Goal: Task Accomplishment & Management: Complete application form

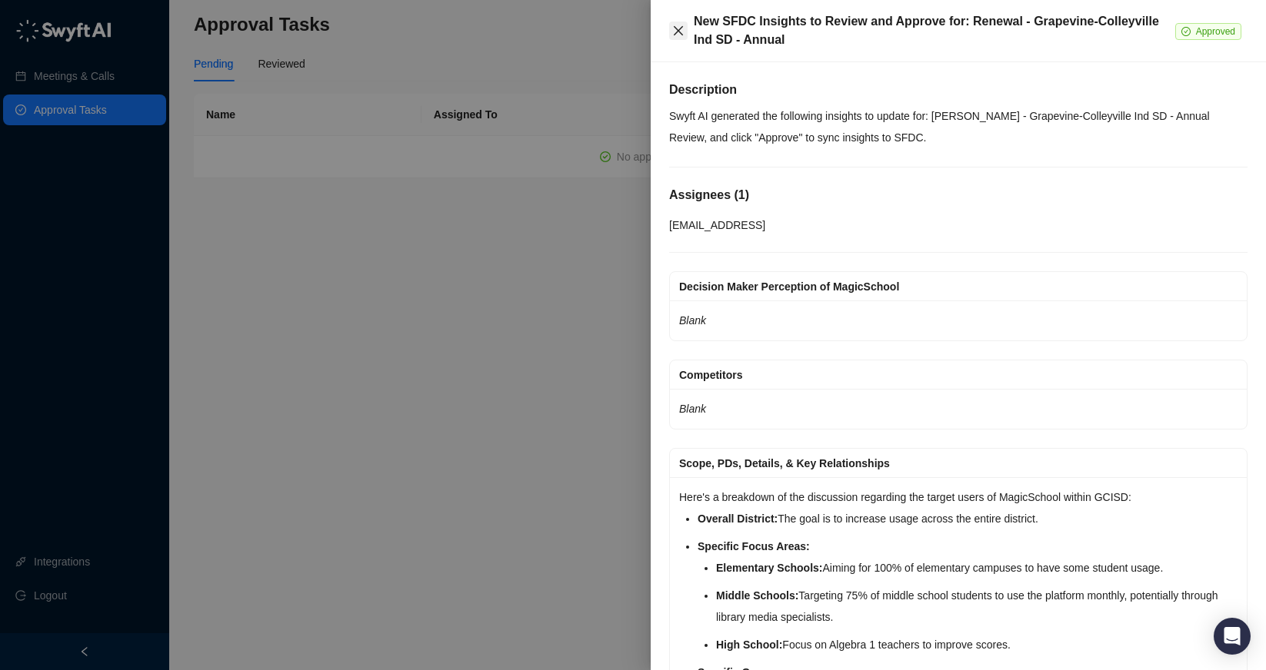
click at [682, 29] on icon "close" at bounding box center [678, 31] width 12 height 12
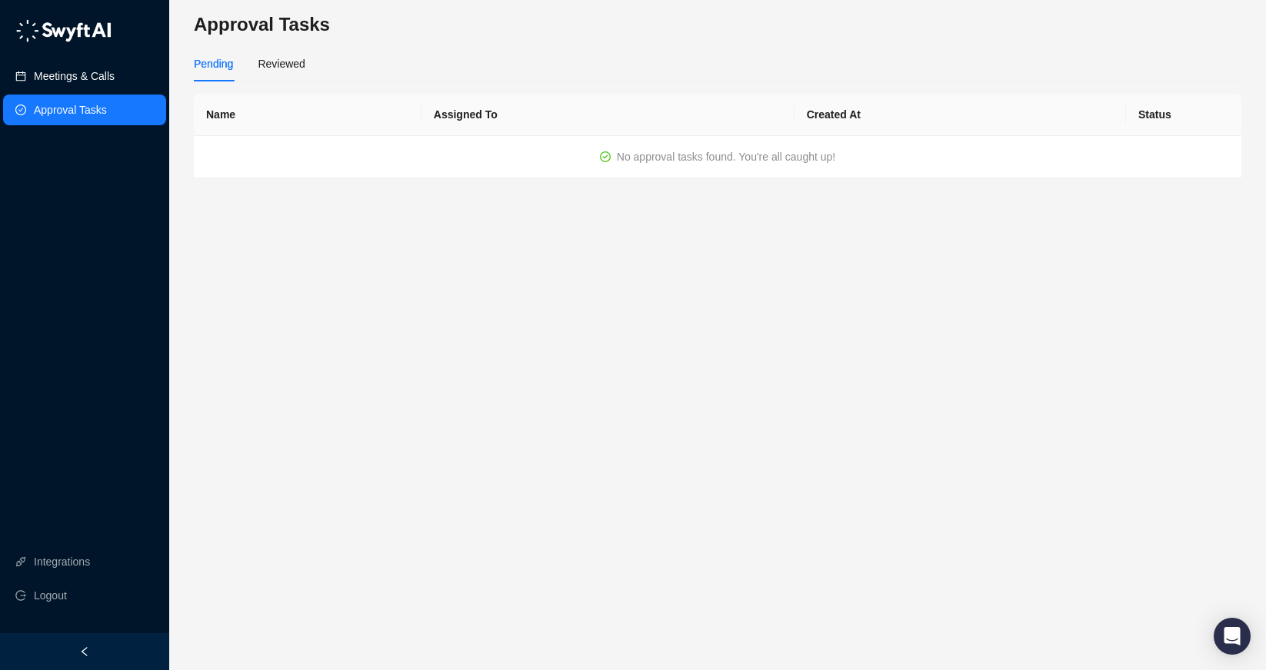
click at [84, 75] on link "Meetings & Calls" at bounding box center [74, 76] width 81 height 31
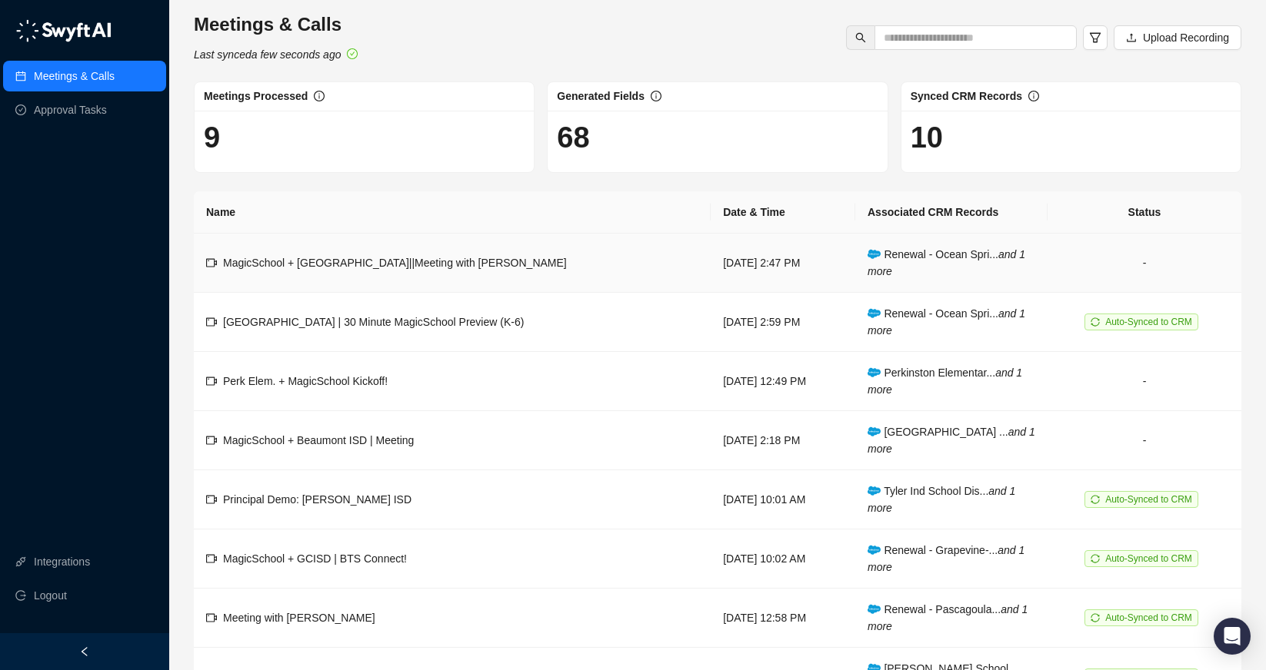
click at [517, 263] on span "MagicSchool + [GEOGRAPHIC_DATA]||Meeting with [PERSON_NAME]" at bounding box center [395, 263] width 344 height 12
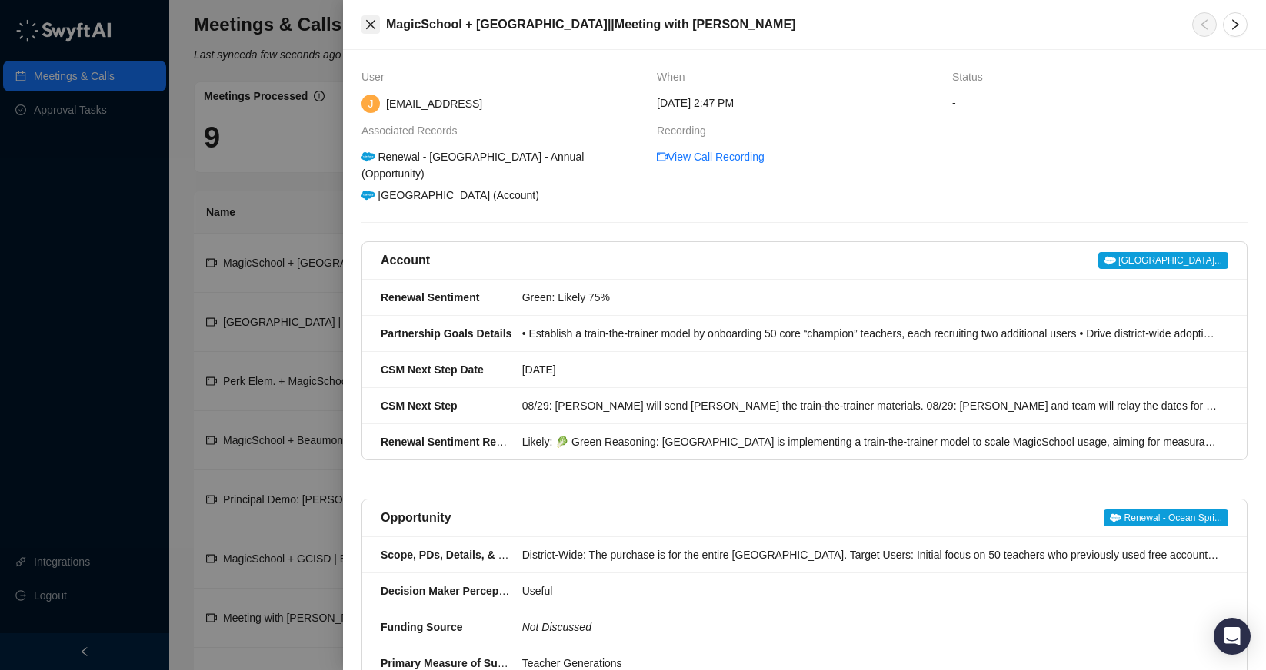
click at [371, 24] on icon "close" at bounding box center [370, 24] width 9 height 9
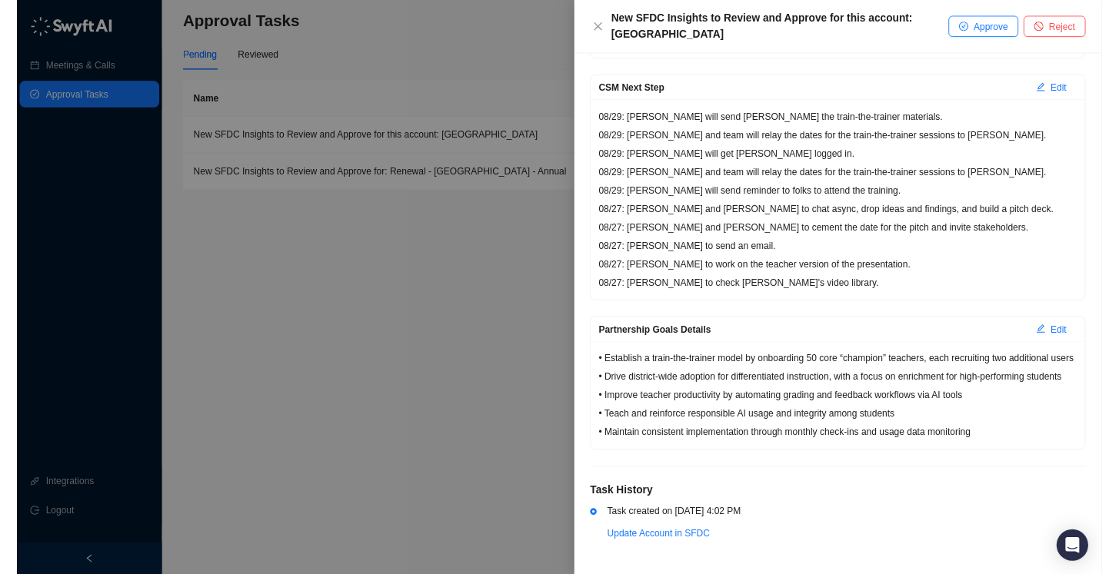
scroll to position [579, 0]
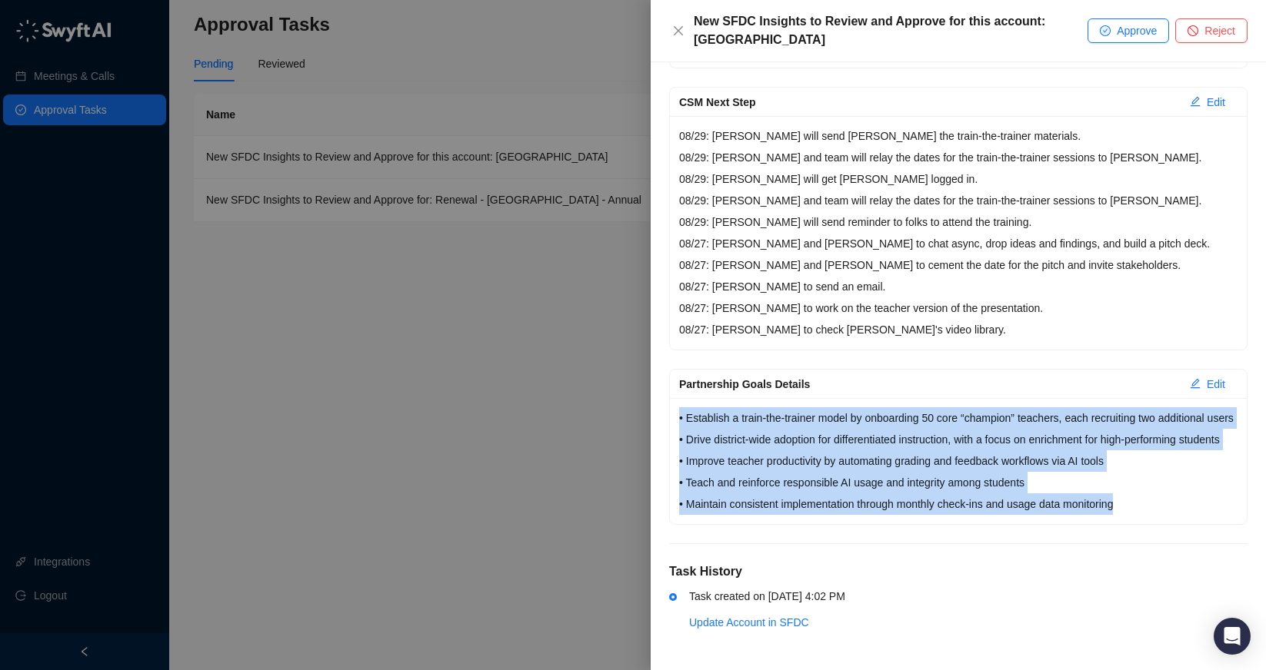
drag, startPoint x: 1136, startPoint y: 507, endPoint x: 676, endPoint y: 367, distance: 481.6
click at [676, 398] on div "• Establish a train-the-trainer model by onboarding 50 core “champion” teachers…" at bounding box center [958, 461] width 577 height 126
copy p "• Establish a train-the-trainer model by onboarding 50 core “champion” teachers…"
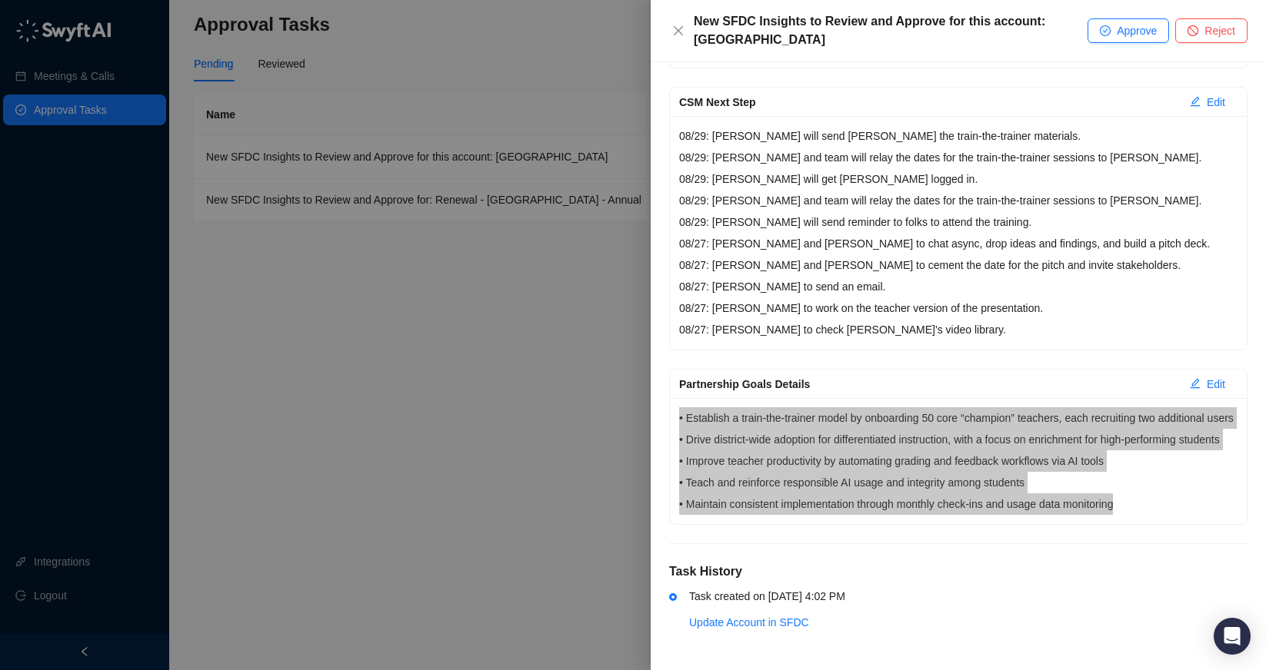
scroll to position [569, 0]
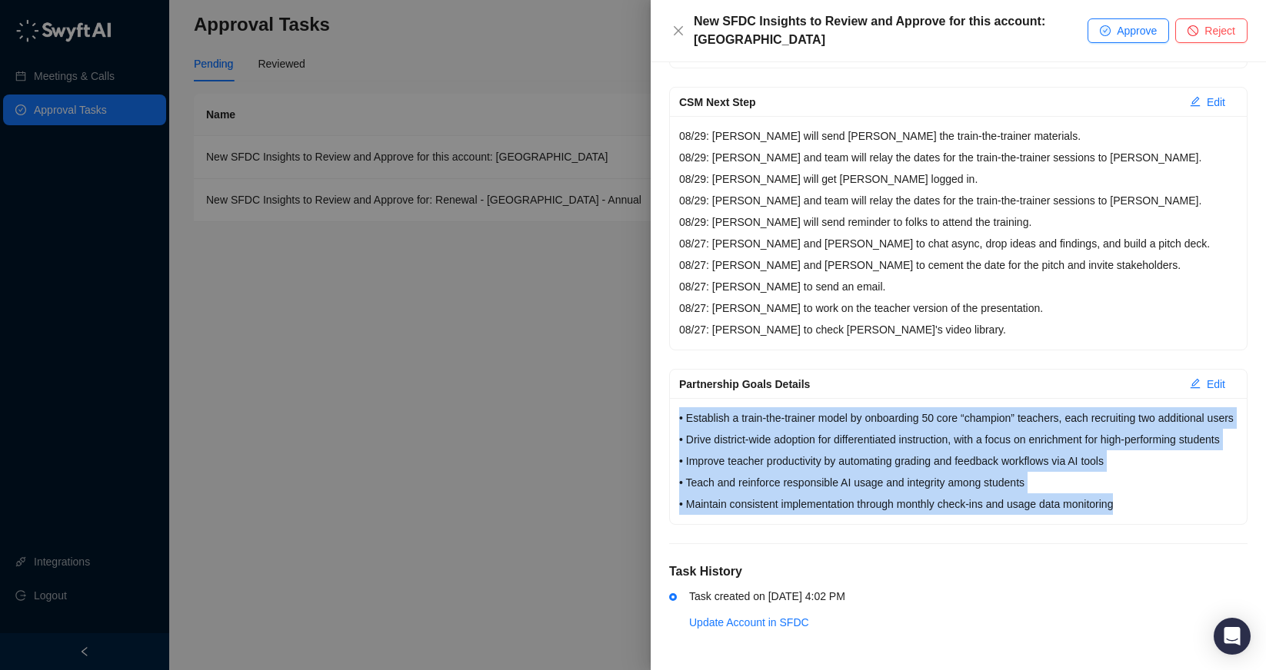
click at [881, 417] on p "• Establish a train-the-trainer model by onboarding 50 core “champion” teachers…" at bounding box center [958, 462] width 558 height 108
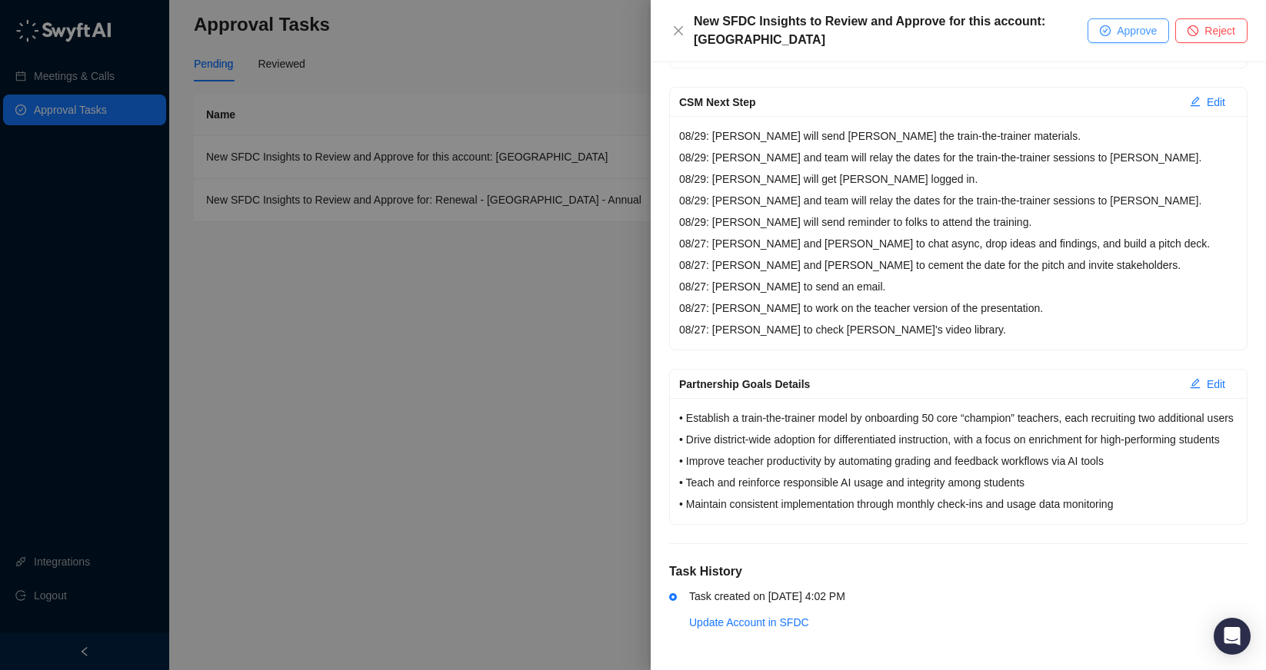
click at [1109, 32] on button "Approve" at bounding box center [1128, 30] width 82 height 25
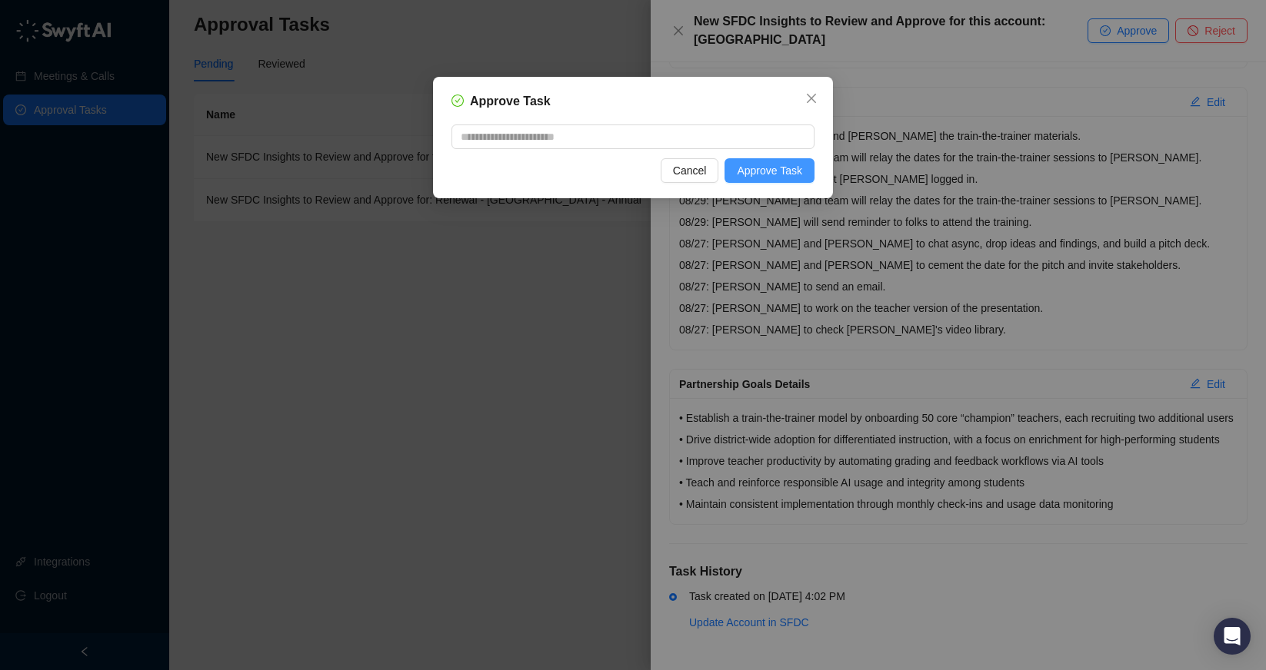
click at [770, 171] on span "Approve Task" at bounding box center [769, 170] width 65 height 17
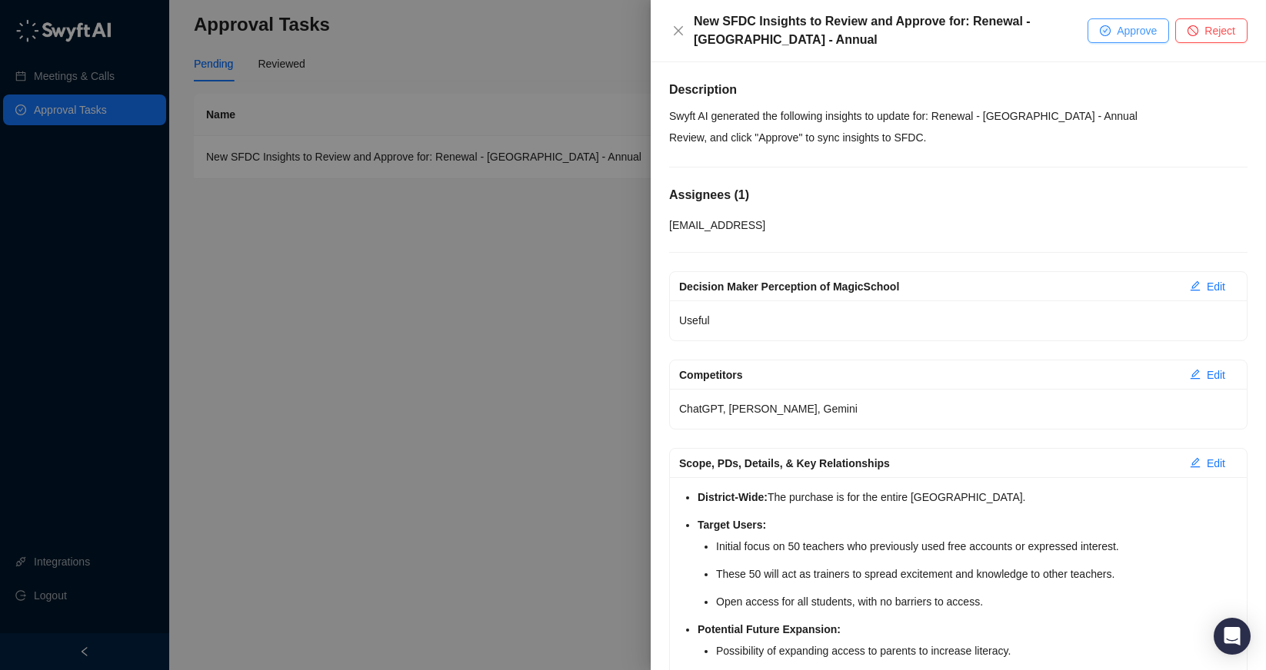
click at [1129, 35] on span "Approve" at bounding box center [1136, 30] width 40 height 17
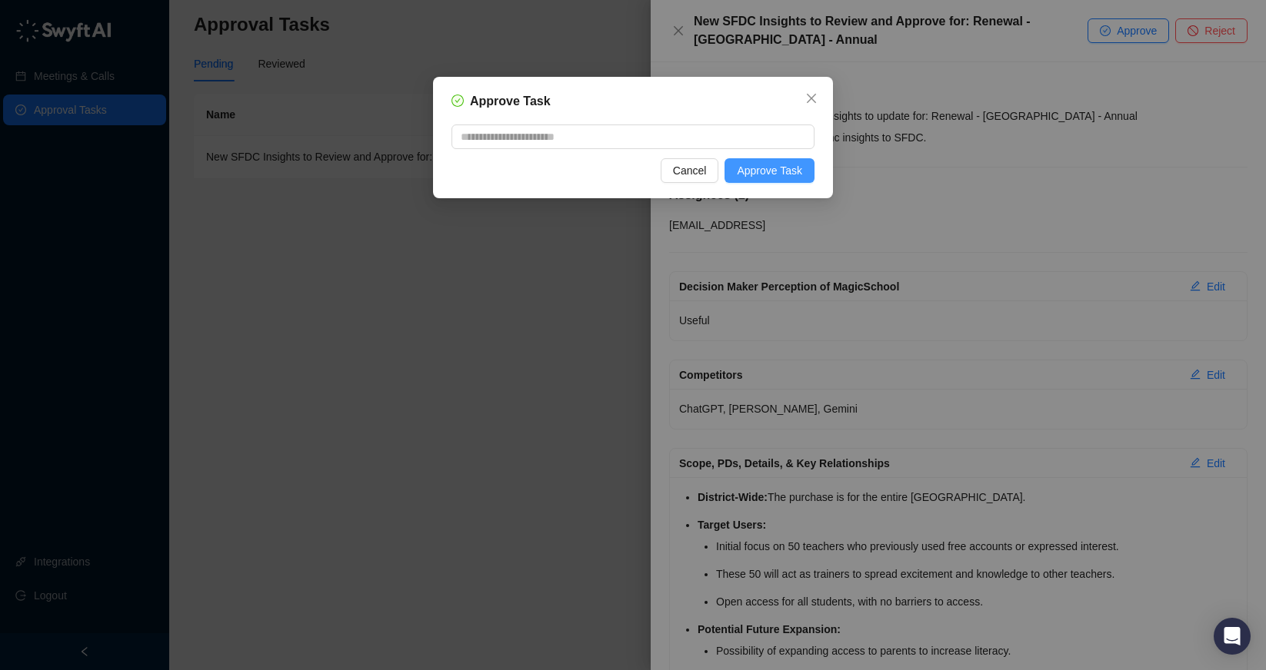
click at [764, 174] on span "Approve Task" at bounding box center [769, 170] width 65 height 17
